Goal: Information Seeking & Learning: Learn about a topic

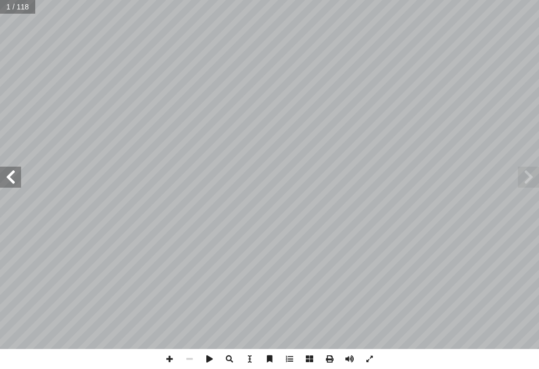
click at [14, 169] on span at bounding box center [10, 177] width 21 height 21
click at [19, 171] on span at bounding box center [10, 177] width 21 height 21
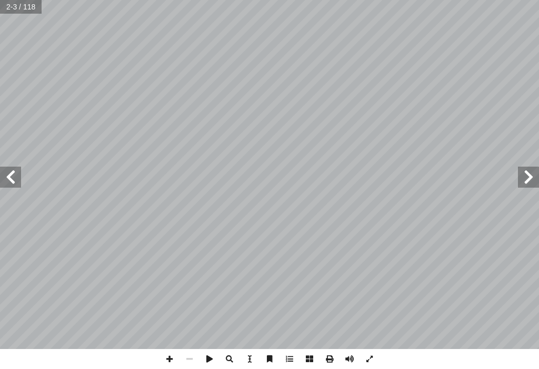
click at [19, 171] on span at bounding box center [10, 177] width 21 height 21
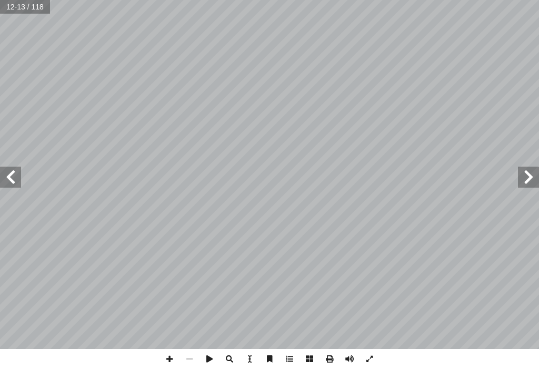
click at [519, 178] on span at bounding box center [528, 177] width 21 height 21
click at [166, 350] on span at bounding box center [169, 359] width 20 height 20
click at [165, 0] on html "الصفحة الرئيسية الصف الأول الصف الثاني الصف الثالث الصف الرابع الصف الخامس الصف…" at bounding box center [269, 35] width 539 height 71
click at [8, 182] on span at bounding box center [10, 177] width 21 height 21
click at [188, 350] on span at bounding box center [189, 359] width 20 height 20
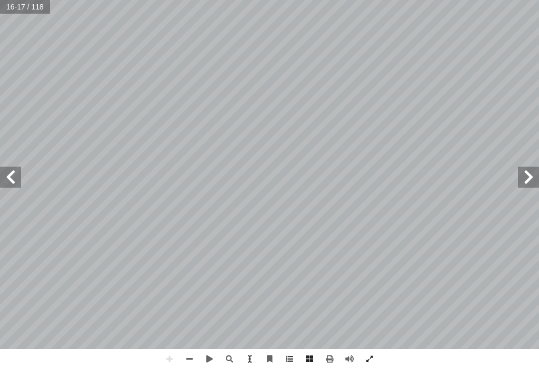
click at [519, 180] on span at bounding box center [528, 177] width 21 height 21
click at [194, 350] on span at bounding box center [189, 359] width 20 height 20
click at [519, 186] on span at bounding box center [528, 177] width 21 height 21
click at [519, 179] on span at bounding box center [528, 177] width 21 height 21
drag, startPoint x: 11, startPoint y: 176, endPoint x: 19, endPoint y: 171, distance: 9.7
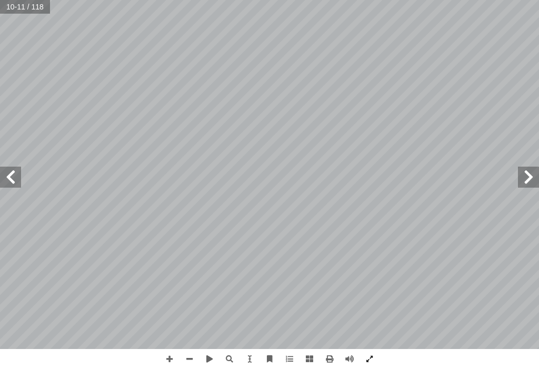
click at [13, 175] on span at bounding box center [10, 177] width 21 height 21
click at [168, 350] on span at bounding box center [169, 359] width 20 height 20
click at [206, 71] on html "الصفحة الرئيسية الصف الأول الصف الثاني الصف الثالث الصف الرابع الصف الخامس الصف…" at bounding box center [269, 35] width 539 height 71
click at [198, 350] on span at bounding box center [189, 359] width 20 height 20
click at [6, 181] on span at bounding box center [10, 177] width 21 height 21
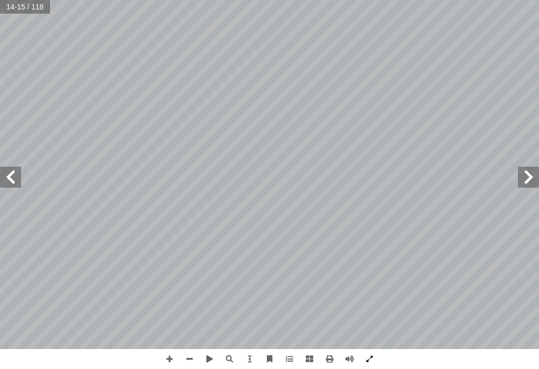
click at [6, 181] on span at bounding box center [10, 177] width 21 height 21
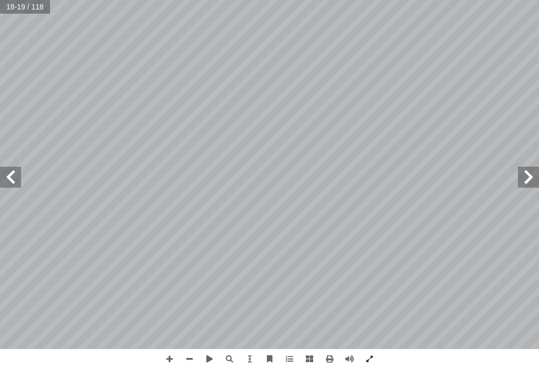
click at [6, 181] on span at bounding box center [10, 177] width 21 height 21
click at [7, 182] on span at bounding box center [10, 177] width 21 height 21
click at [7, 184] on span at bounding box center [10, 177] width 21 height 21
click at [172, 350] on span at bounding box center [169, 359] width 20 height 20
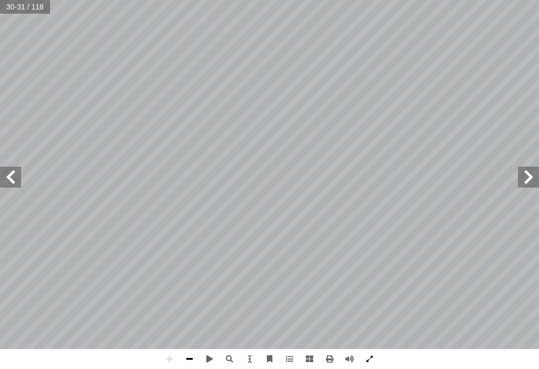
click at [192, 350] on span at bounding box center [189, 359] width 20 height 20
click at [188, 350] on span at bounding box center [189, 359] width 20 height 20
click at [168, 350] on span at bounding box center [169, 359] width 20 height 20
click at [14, 176] on span at bounding box center [10, 177] width 21 height 21
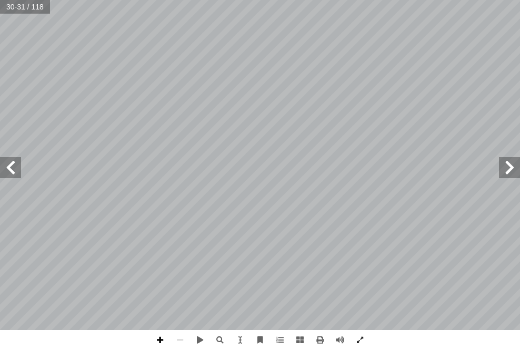
click at [156, 333] on span at bounding box center [160, 340] width 20 height 20
click at [156, 336] on span at bounding box center [160, 340] width 20 height 20
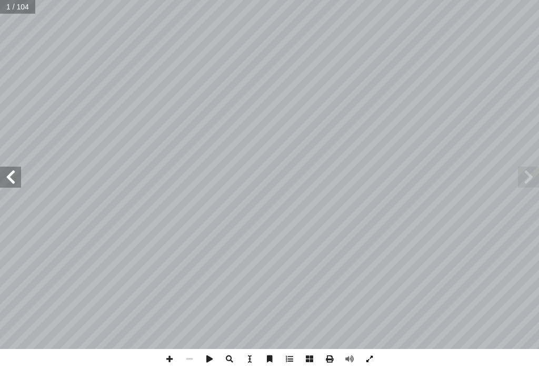
click at [363, 357] on span at bounding box center [369, 359] width 20 height 20
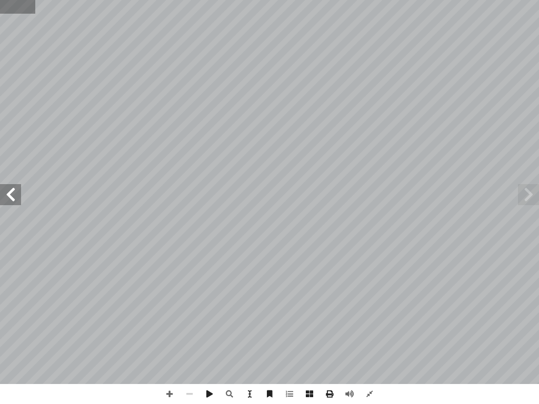
click at [13, 5] on input "text" at bounding box center [17, 7] width 35 height 14
type input "**"
click at [533, 191] on span at bounding box center [528, 194] width 21 height 21
click at [532, 191] on span at bounding box center [528, 194] width 21 height 21
click at [524, 188] on span at bounding box center [528, 194] width 21 height 21
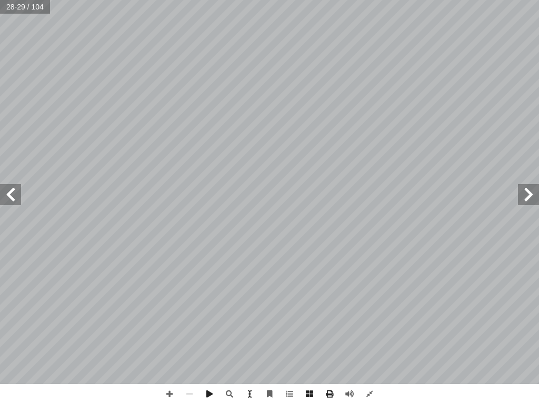
click at [525, 190] on span at bounding box center [528, 194] width 21 height 21
click at [525, 191] on span at bounding box center [528, 194] width 21 height 21
click at [18, 195] on span at bounding box center [10, 194] width 21 height 21
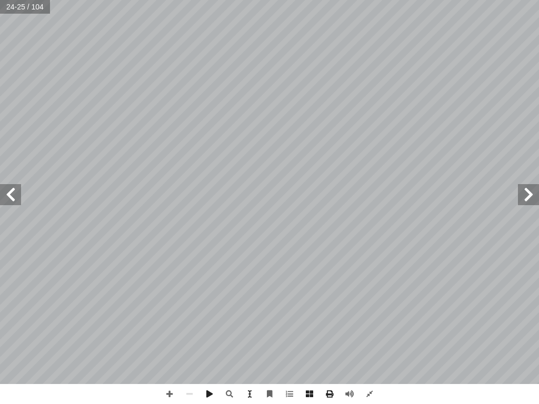
click at [18, 195] on span at bounding box center [10, 194] width 21 height 21
click at [37, 0] on input "text" at bounding box center [25, 7] width 50 height 14
click at [34, 0] on input "text" at bounding box center [25, 7] width 50 height 14
drag, startPoint x: 33, startPoint y: 0, endPoint x: 41, endPoint y: 0, distance: 8.4
click at [34, 0] on input "text" at bounding box center [25, 7] width 50 height 14
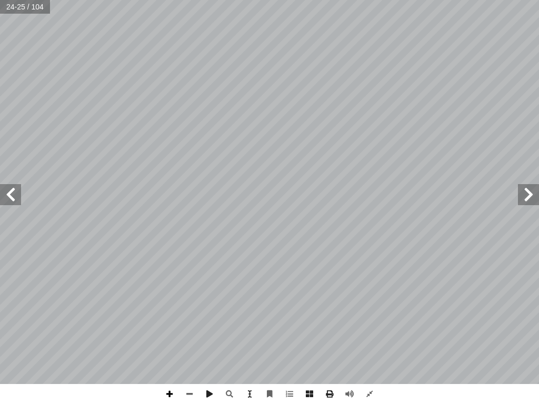
click at [171, 369] on span at bounding box center [169, 394] width 20 height 20
click at [172, 369] on span at bounding box center [169, 394] width 20 height 20
click at [173, 369] on span at bounding box center [169, 394] width 20 height 20
click at [174, 369] on span at bounding box center [169, 394] width 20 height 20
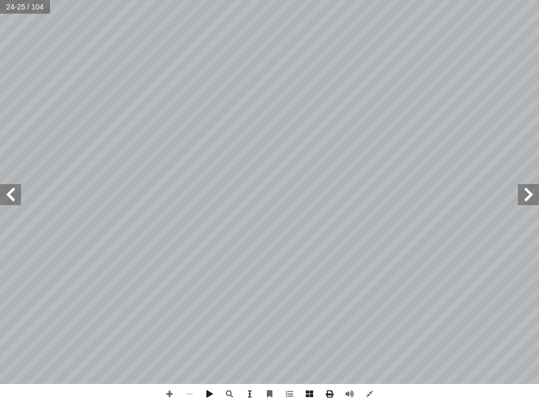
drag, startPoint x: 529, startPoint y: 184, endPoint x: 522, endPoint y: 185, distance: 6.4
click at [522, 185] on span at bounding box center [528, 194] width 21 height 21
click at [166, 369] on span at bounding box center [169, 394] width 20 height 20
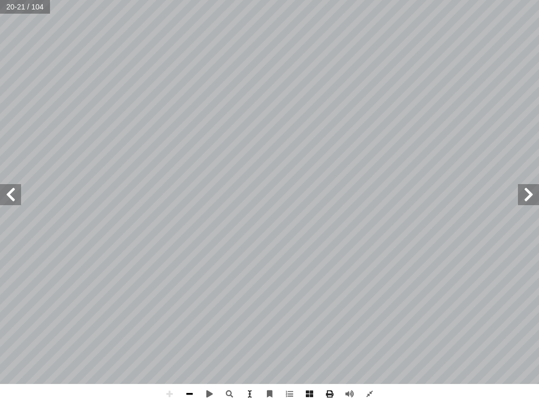
click at [187, 369] on span at bounding box center [189, 394] width 20 height 20
click at [174, 369] on span at bounding box center [169, 394] width 20 height 20
click at [12, 202] on span at bounding box center [10, 194] width 21 height 21
click at [523, 196] on span at bounding box center [528, 194] width 21 height 21
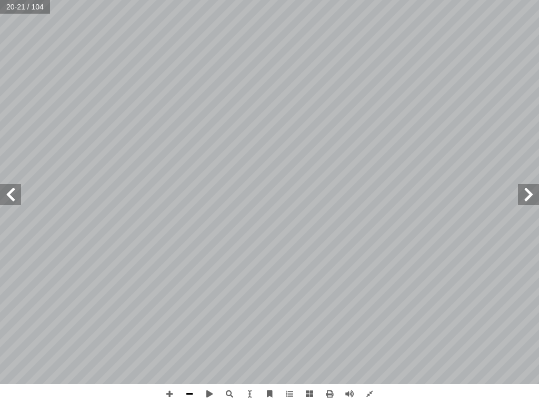
click at [195, 369] on span at bounding box center [189, 394] width 20 height 20
click at [196, 369] on span at bounding box center [189, 394] width 20 height 20
click at [0, 17] on div "16 لسابقة. � لجملة � في َ لصحيحة � َ د � عد أ ل� � ُ كتب أ � ) أ � د: � عد أ ل�…" at bounding box center [269, 202] width 539 height 404
click at [162, 369] on span at bounding box center [169, 394] width 20 height 20
click at [163, 369] on span at bounding box center [169, 394] width 20 height 20
